Goal: Find specific page/section: Find specific page/section

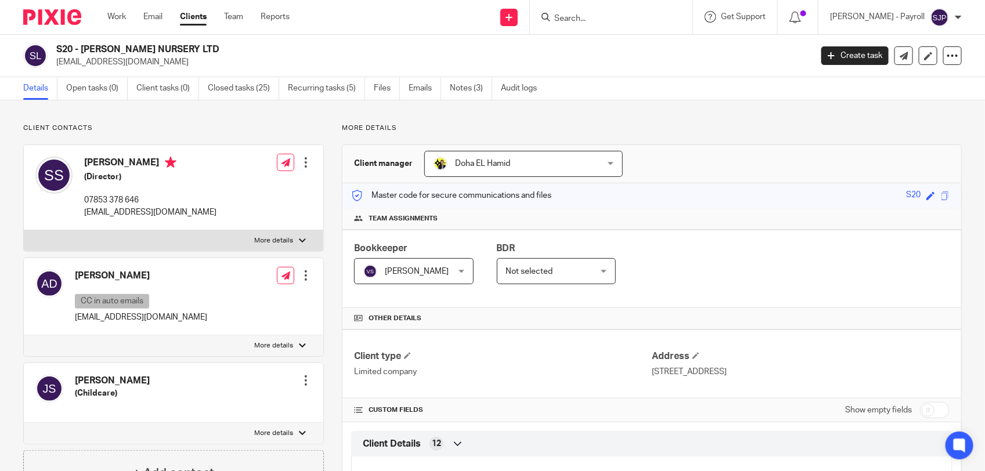
click at [592, 22] on input "Search" at bounding box center [605, 19] width 104 height 10
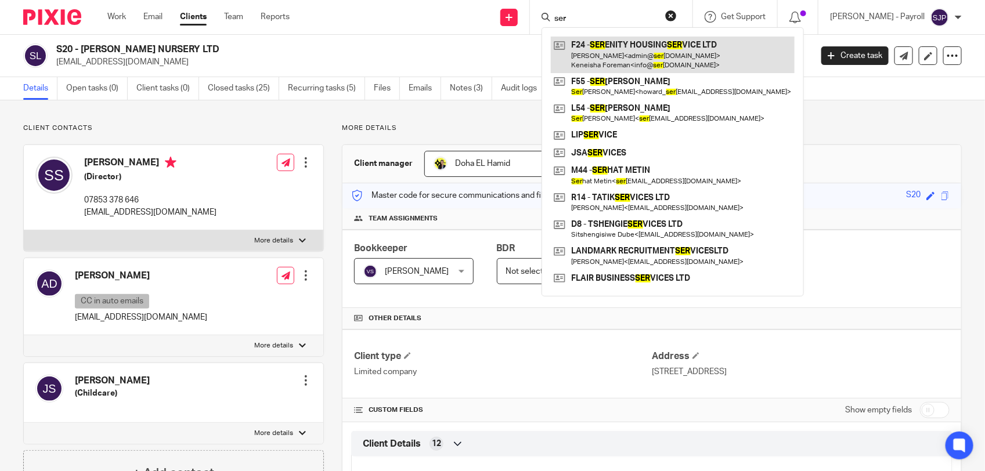
type input "ser"
click at [614, 45] on link at bounding box center [673, 55] width 244 height 36
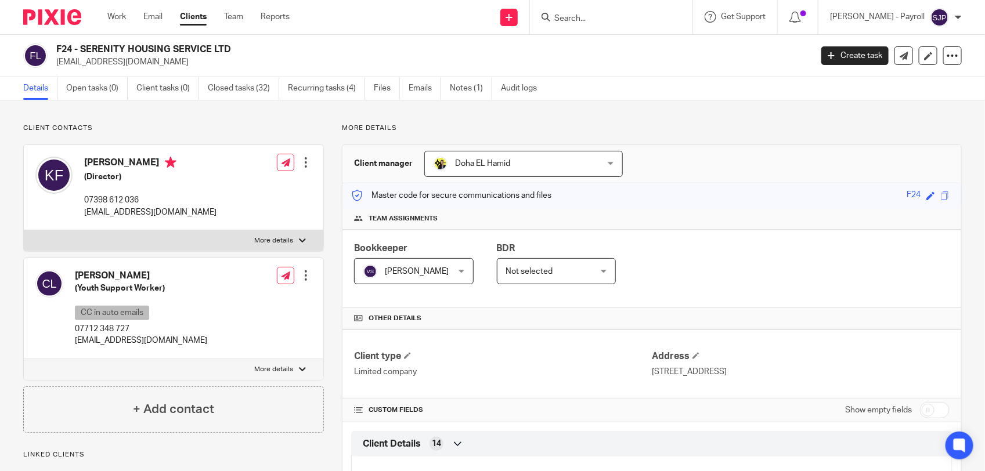
drag, startPoint x: 241, startPoint y: 50, endPoint x: 50, endPoint y: 50, distance: 190.3
click at [50, 50] on div "F24 - SERENITY HOUSING SERVICE LTD info@serenityhousing.org" at bounding box center [413, 56] width 780 height 24
copy div "F24 - SERENITY HOUSING SERVICE LTD"
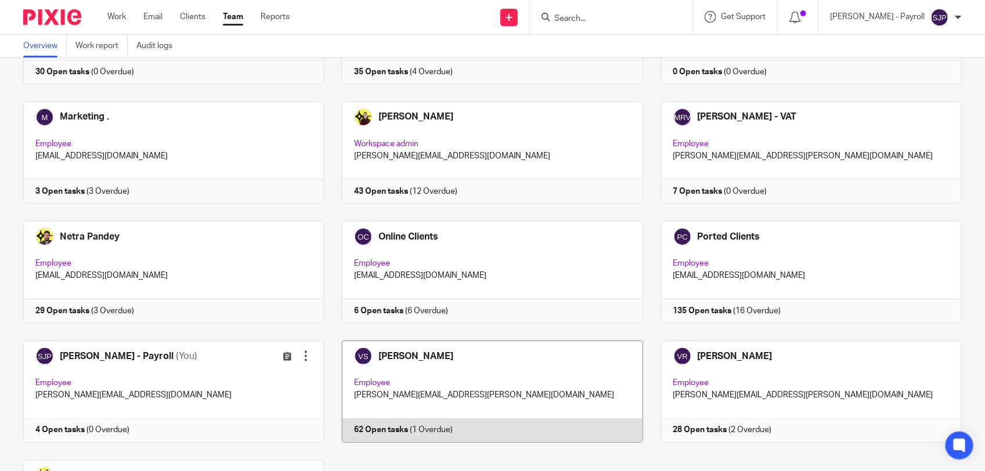
scroll to position [756, 0]
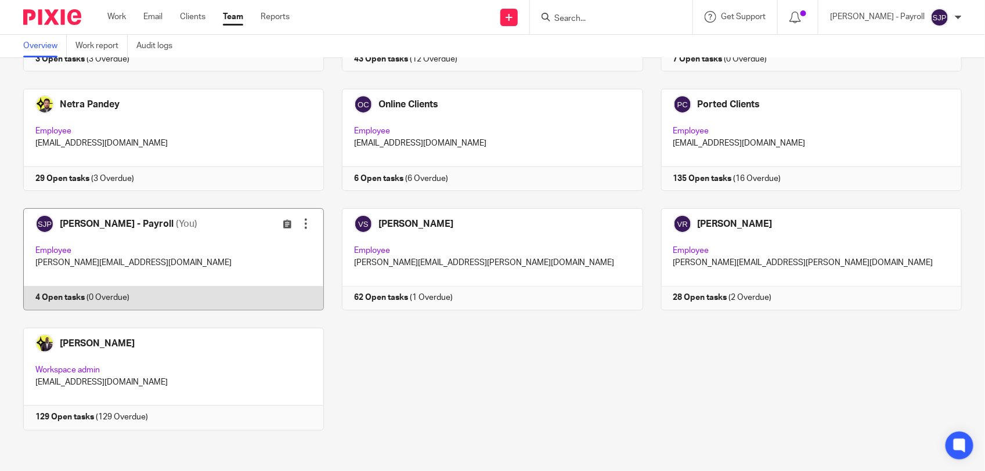
click at [214, 294] on link at bounding box center [164, 259] width 319 height 102
